Goal: Task Accomplishment & Management: Use online tool/utility

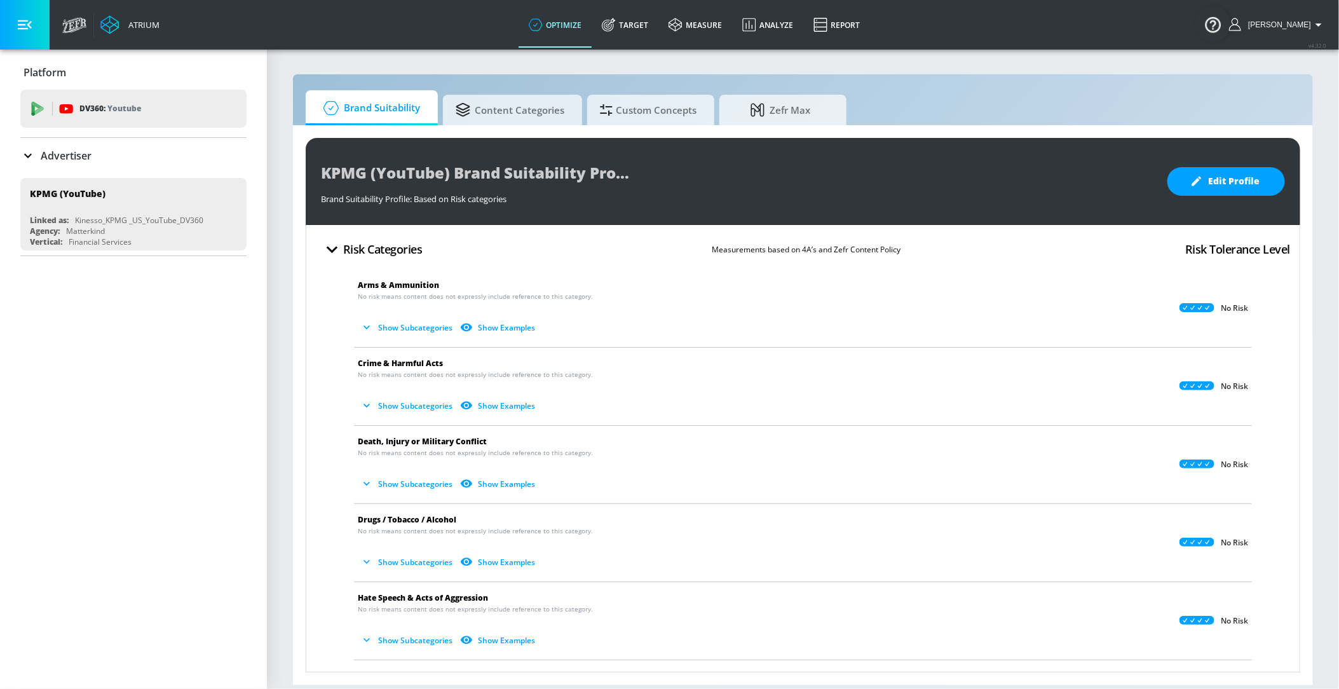
scroll to position [302, 0]
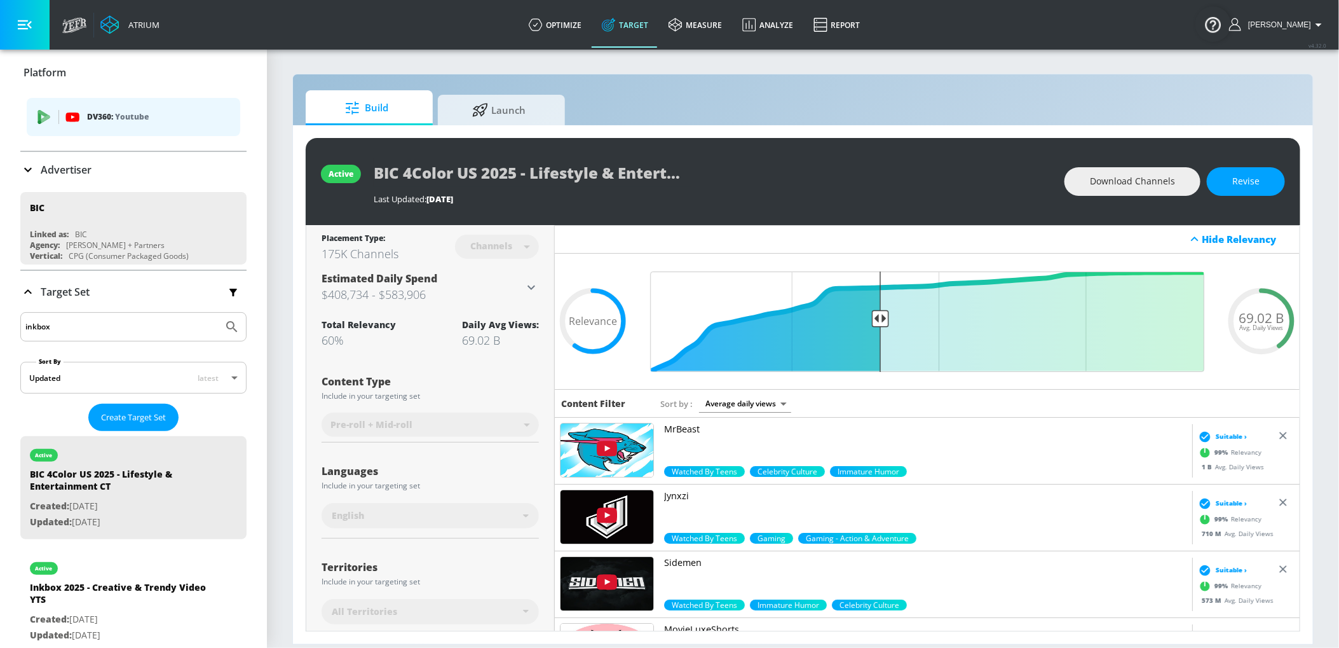
scroll to position [6, 0]
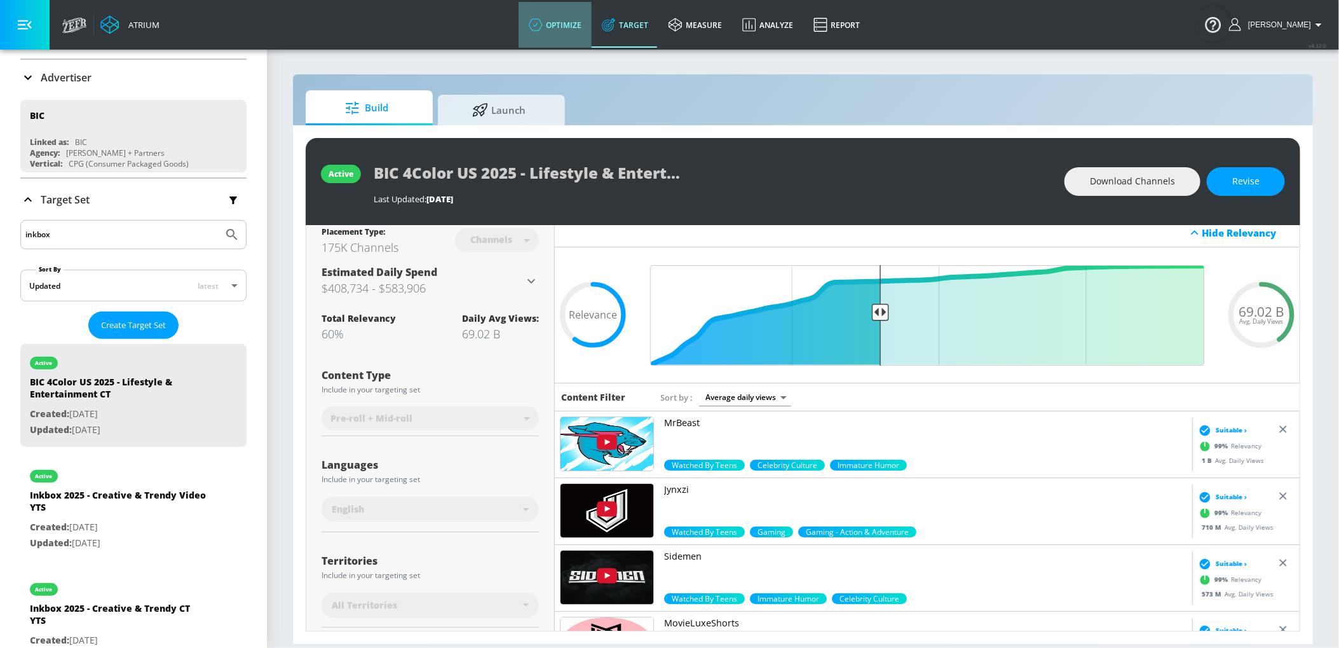
click at [580, 31] on link "optimize" at bounding box center [555, 25] width 73 height 46
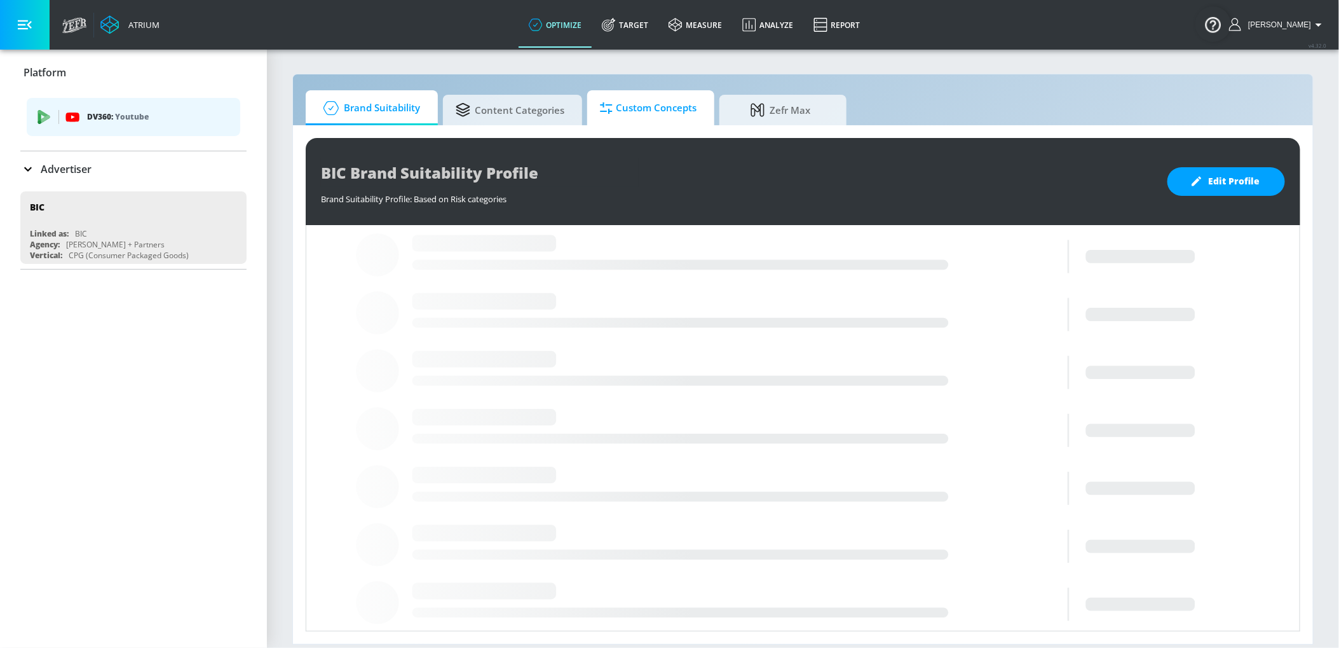
click at [659, 102] on span "Custom Concepts" at bounding box center [648, 108] width 97 height 31
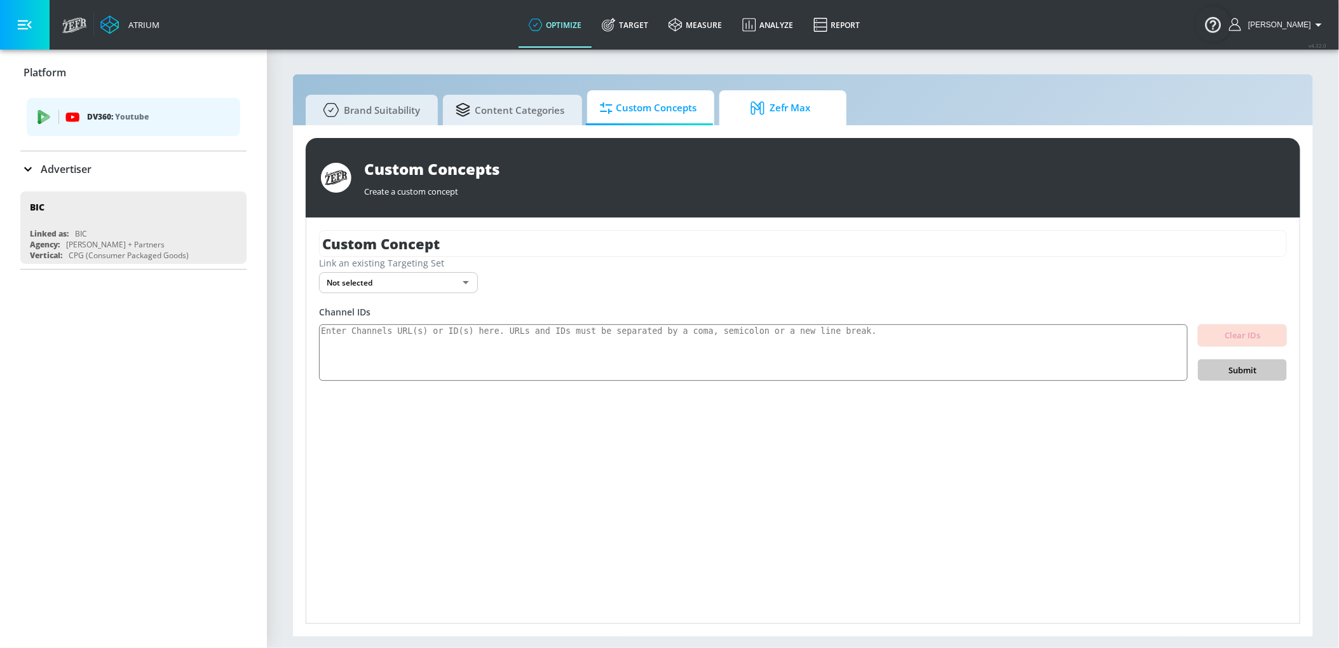
click at [761, 106] on icon at bounding box center [760, 108] width 19 height 14
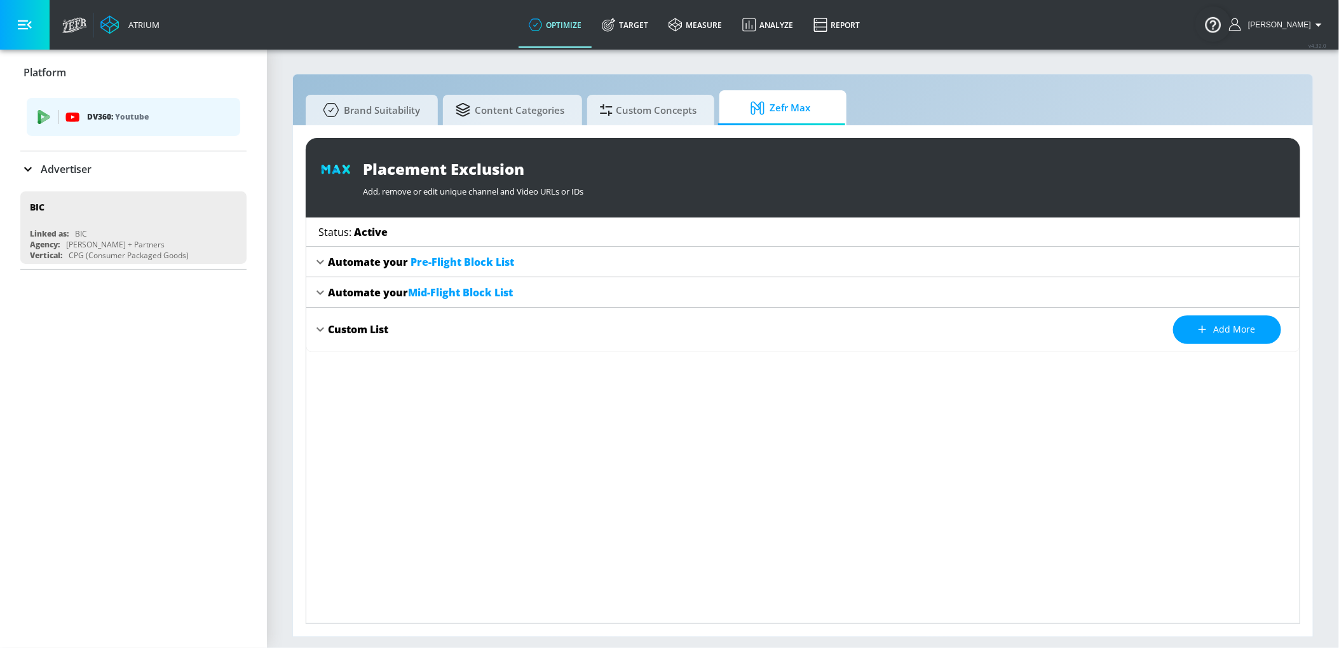
click at [341, 263] on div "Automate your Pre-Flight Block List" at bounding box center [421, 262] width 186 height 14
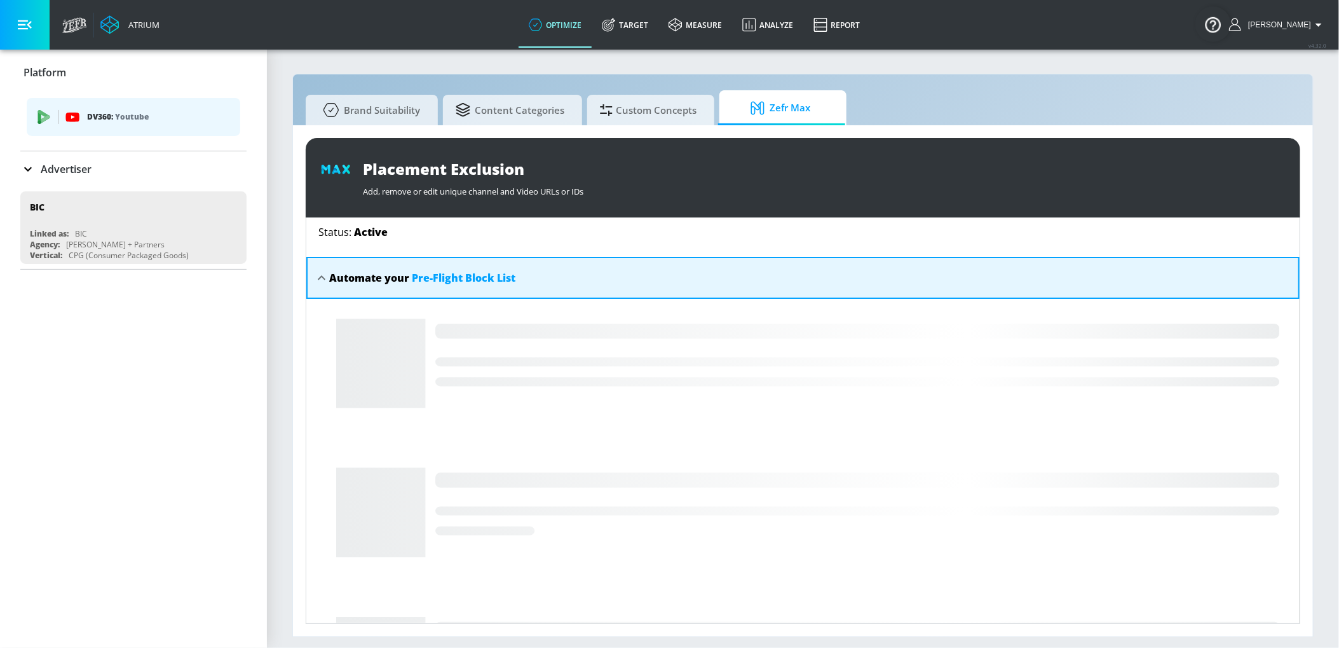
click at [340, 271] on div "Automate your Pre-Flight Block List" at bounding box center [422, 278] width 186 height 14
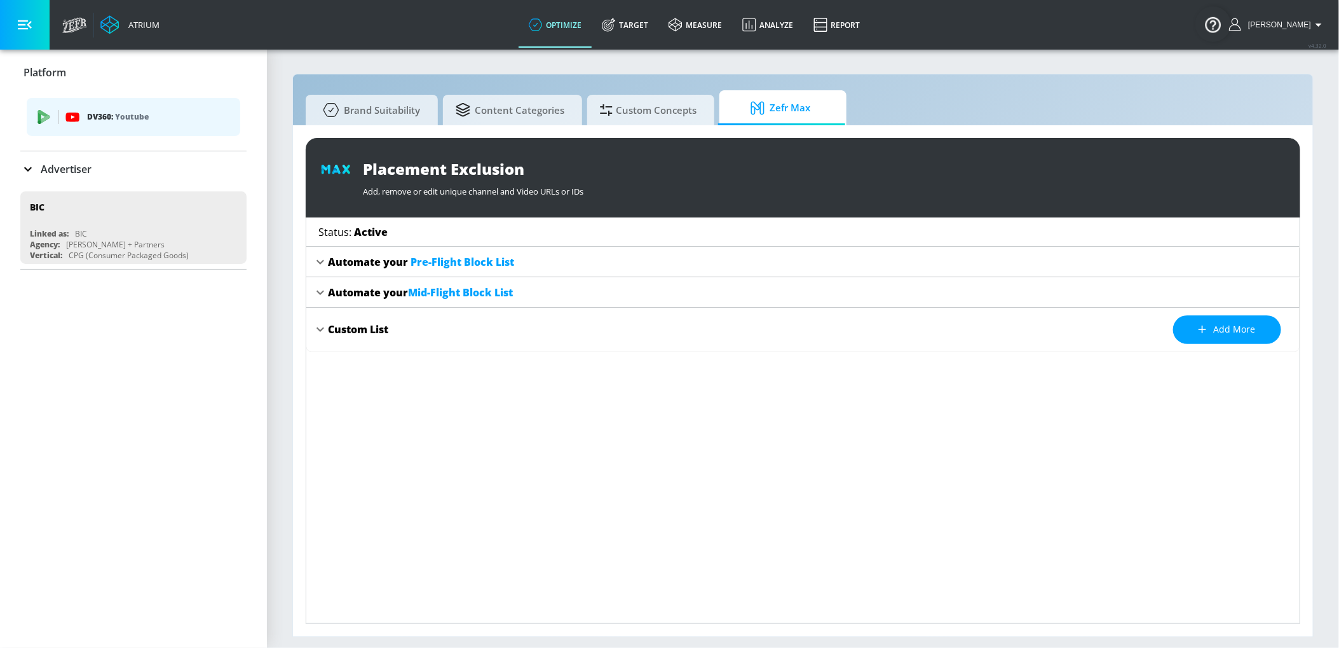
click at [340, 289] on div "Automate your Mid-Flight Block List" at bounding box center [420, 292] width 185 height 14
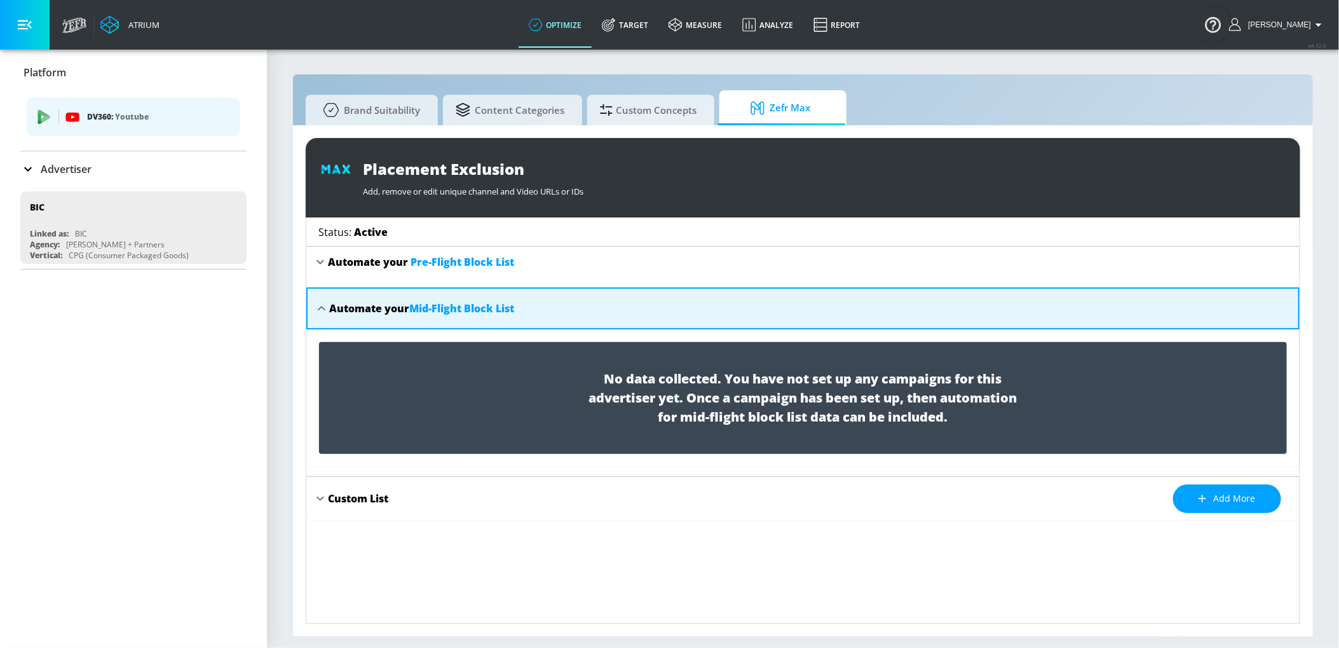
click at [339, 305] on div "Automate your Mid-Flight Block List" at bounding box center [421, 308] width 185 height 14
